Goal: Transaction & Acquisition: Obtain resource

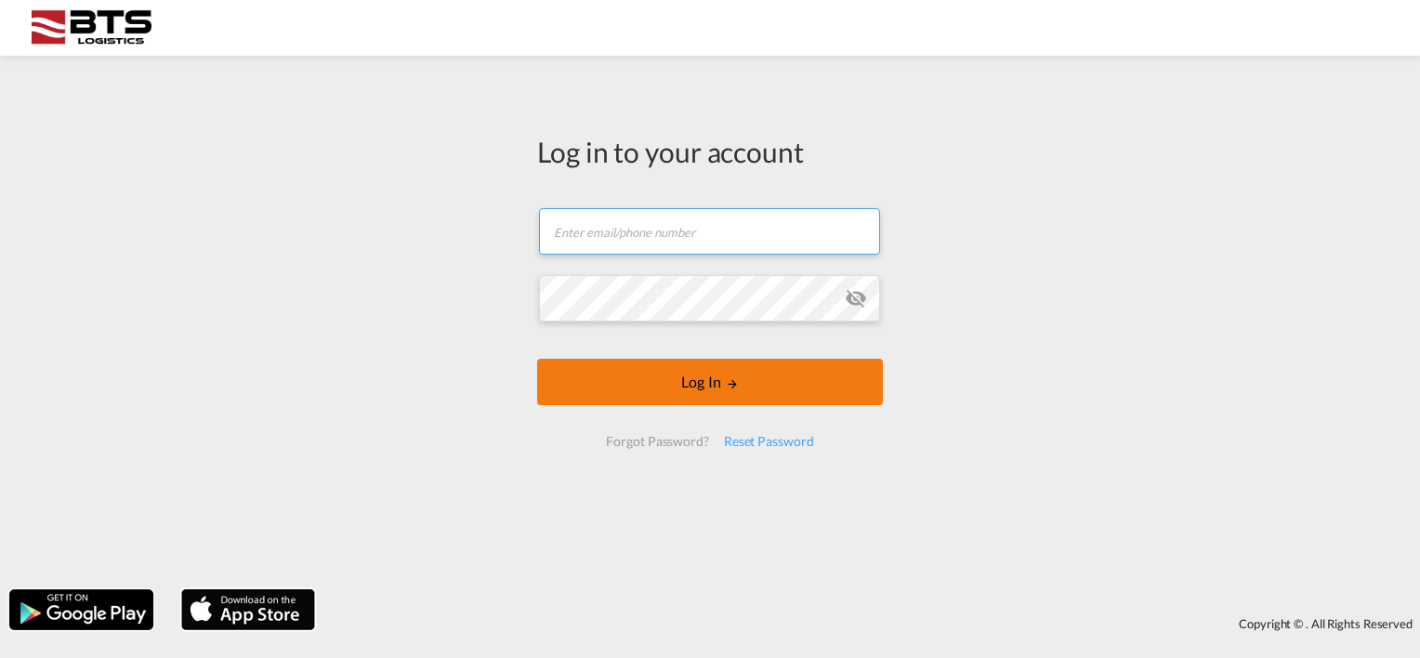
type input "[EMAIL_ADDRESS][DOMAIN_NAME]"
click at [705, 376] on button "Log In" at bounding box center [710, 382] width 346 height 46
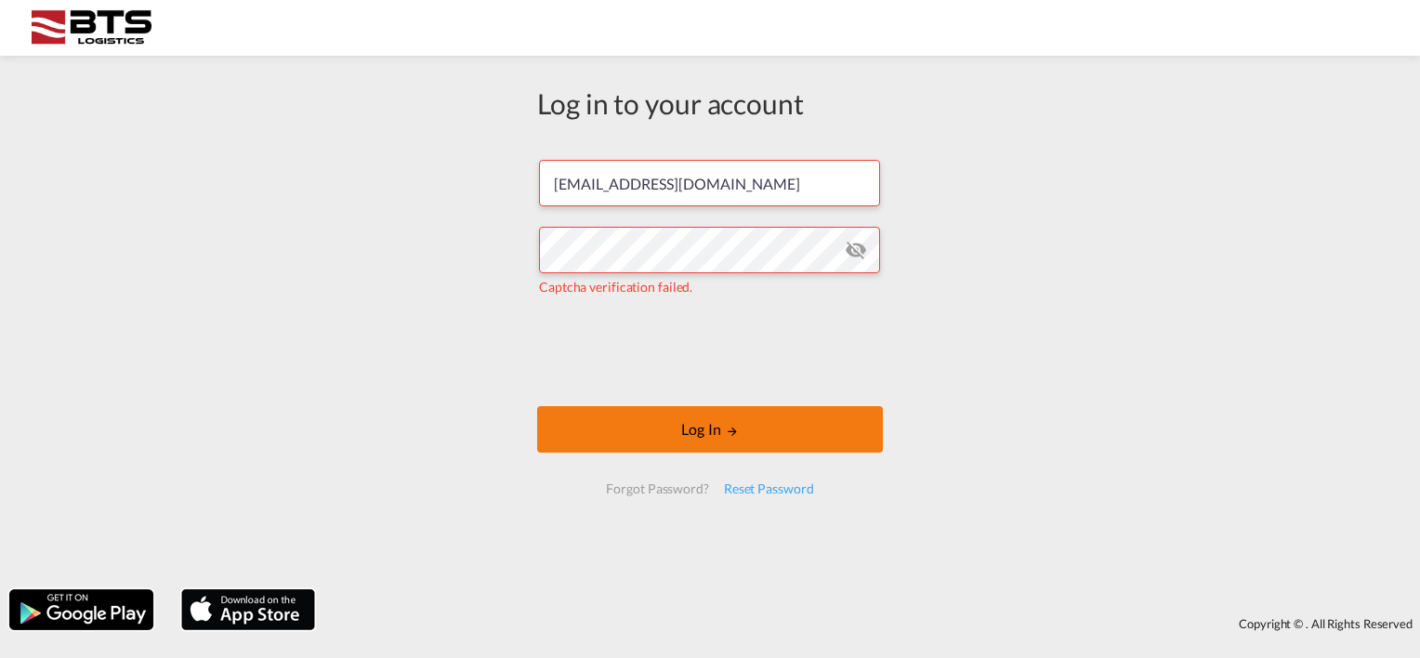
click at [678, 430] on button "Log In" at bounding box center [710, 429] width 346 height 46
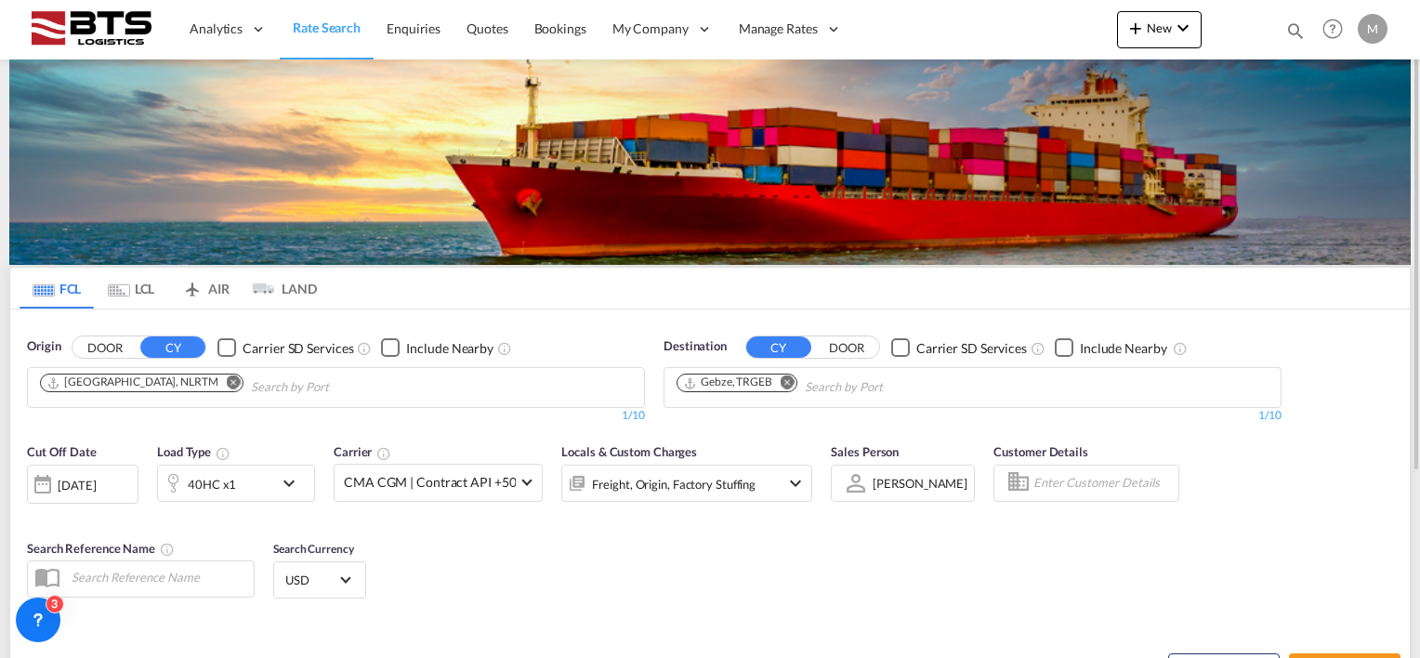
click at [215, 388] on button "Remove" at bounding box center [229, 384] width 28 height 19
click at [786, 380] on md-icon "Remove" at bounding box center [788, 382] width 14 height 14
click at [180, 382] on body "Analytics Reports Dashboard Rate Search Enquiries Quotes Bookings" at bounding box center [710, 329] width 1420 height 658
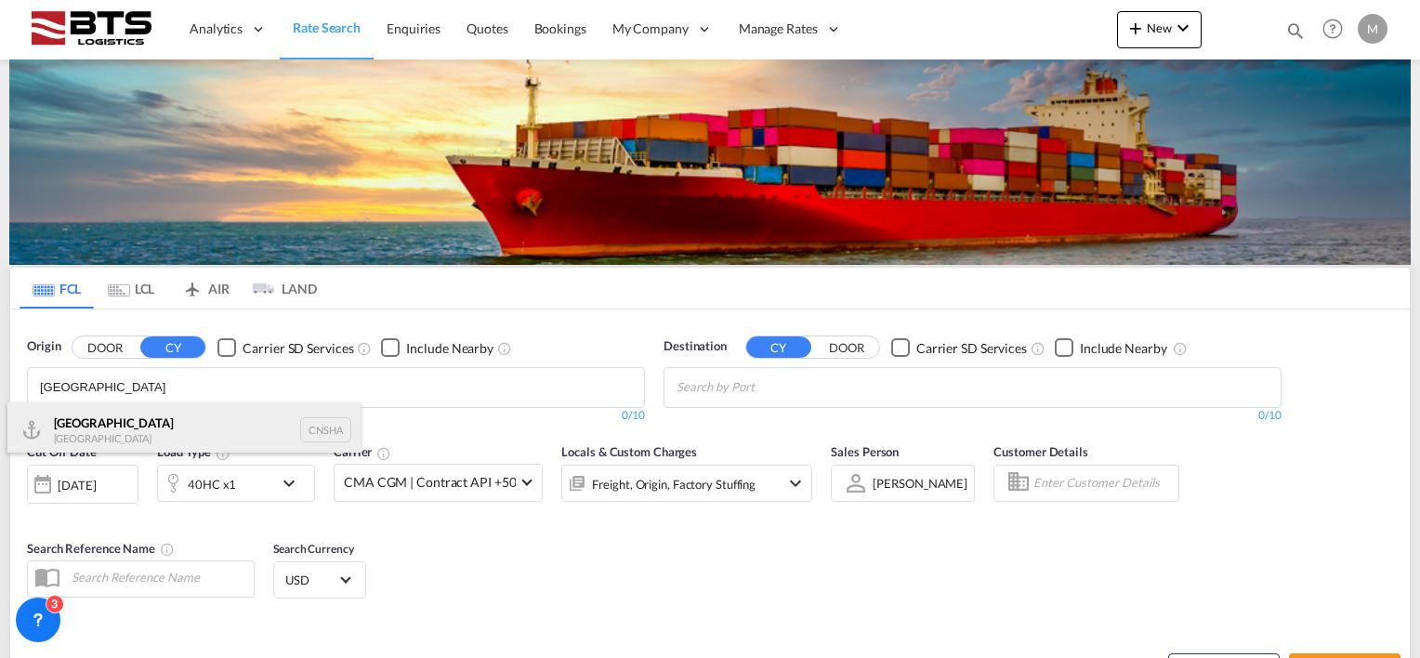
type input "[GEOGRAPHIC_DATA]"
click at [149, 431] on div "Shanghai [GEOGRAPHIC_DATA] CNSHA" at bounding box center [183, 430] width 353 height 56
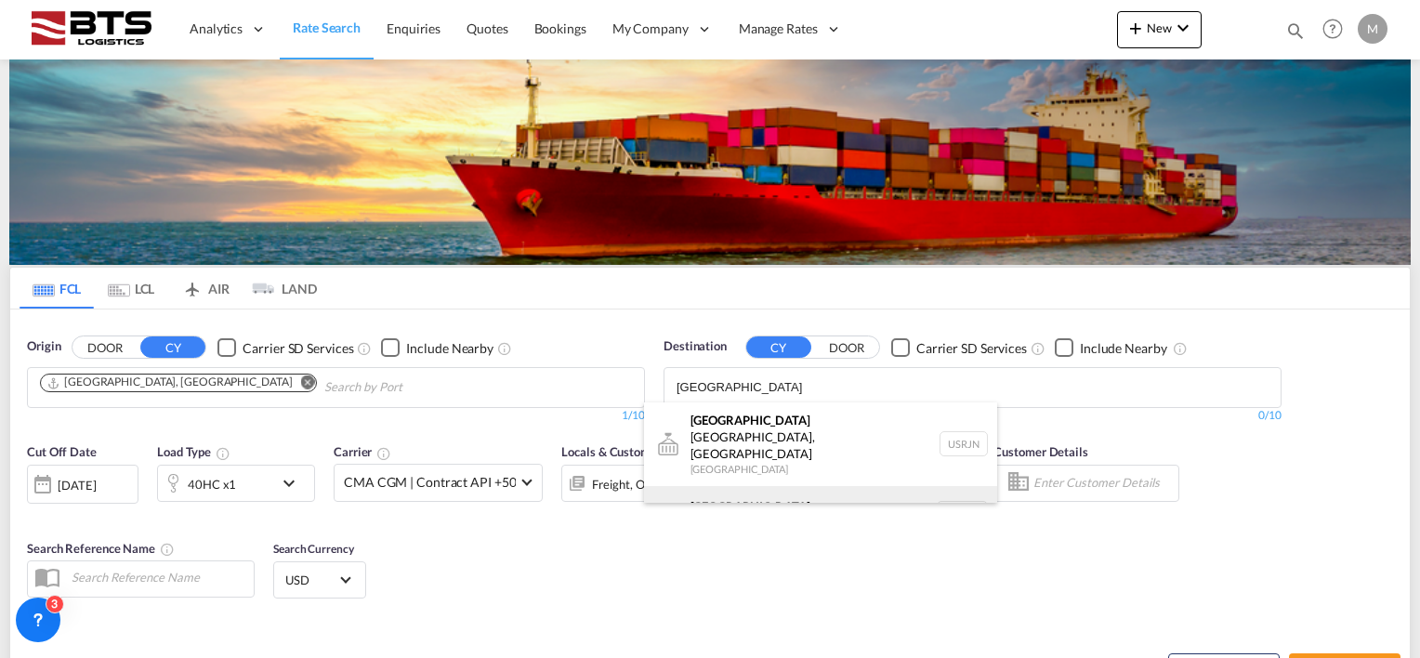
type input "[GEOGRAPHIC_DATA]"
click at [777, 495] on div "[GEOGRAPHIC_DATA] [GEOGRAPHIC_DATA] NLRTM" at bounding box center [820, 514] width 353 height 56
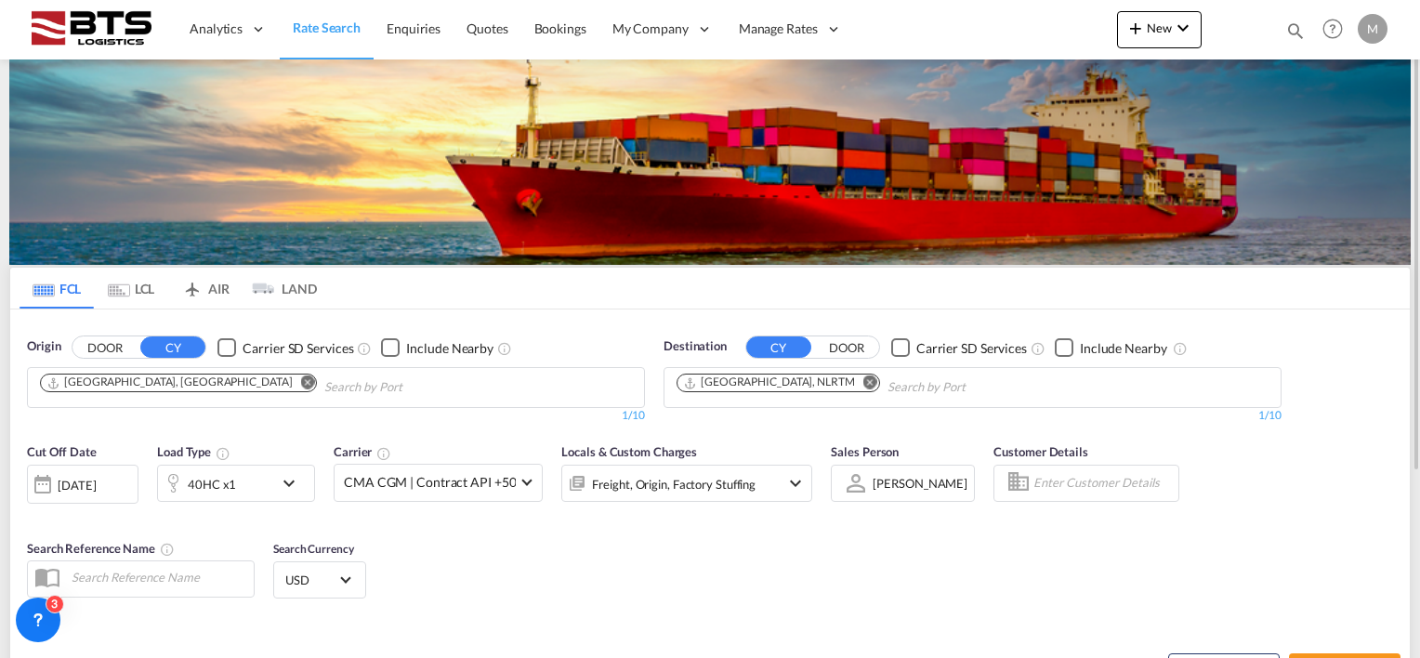
scroll to position [260, 0]
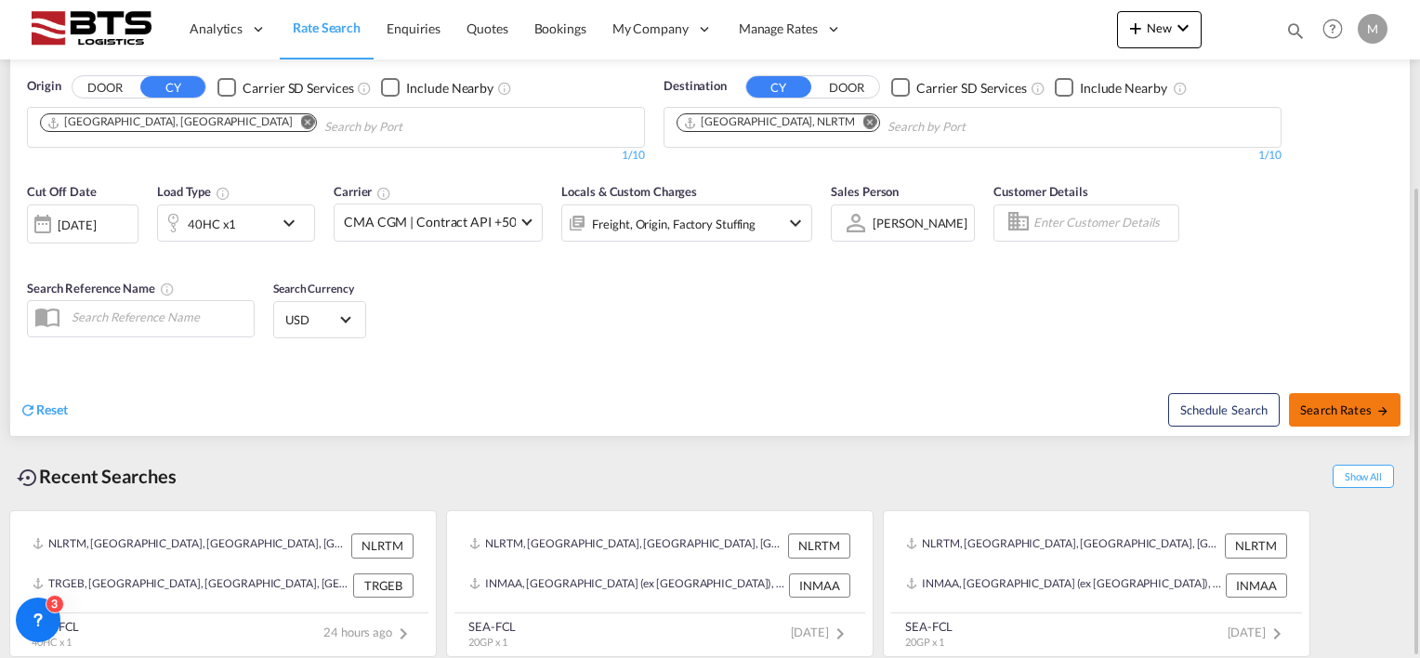
click at [1337, 403] on span "Search Rates" at bounding box center [1344, 409] width 89 height 15
type input "CNSHA to NLRTM / [DATE]"
